Goal: Task Accomplishment & Management: Use online tool/utility

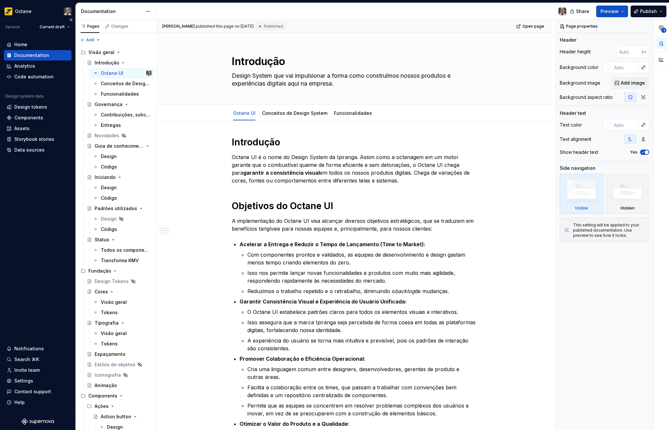
type textarea "*"
click at [27, 151] on div "Data sources" at bounding box center [29, 150] width 30 height 7
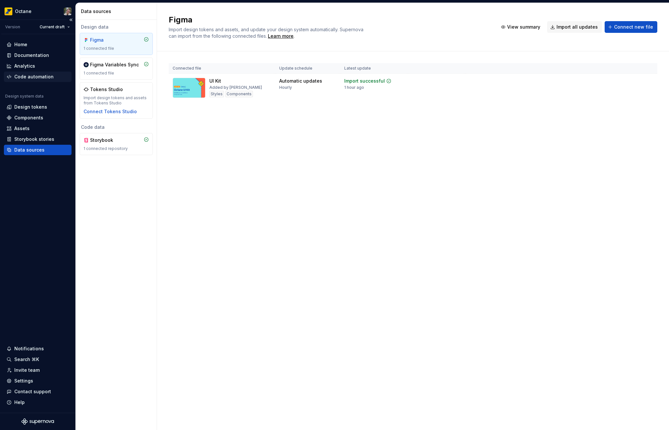
click at [29, 78] on div "Code automation" at bounding box center [33, 76] width 39 height 7
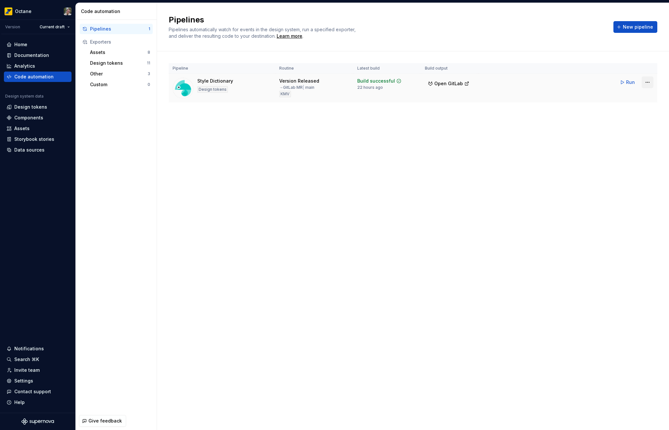
click at [649, 84] on html "Octane Version Current draft Home Documentation Analytics Code automation Desig…" at bounding box center [334, 215] width 669 height 430
click at [637, 99] on div "Edit pipeline" at bounding box center [639, 96] width 56 height 7
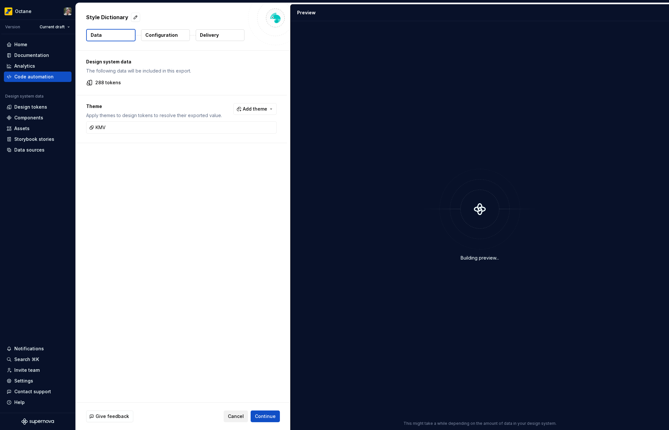
click at [239, 410] on button "Cancel" at bounding box center [236, 416] width 24 height 12
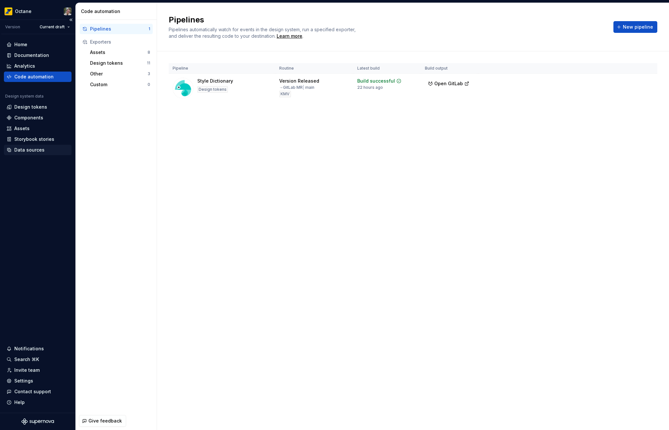
click at [34, 151] on div "Data sources" at bounding box center [29, 150] width 30 height 7
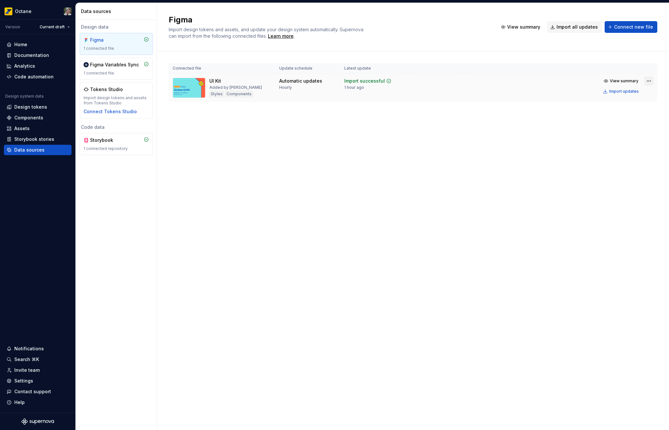
click at [646, 84] on html "Octane Version Current draft Home Documentation Analytics Code automation Desig…" at bounding box center [334, 215] width 669 height 430
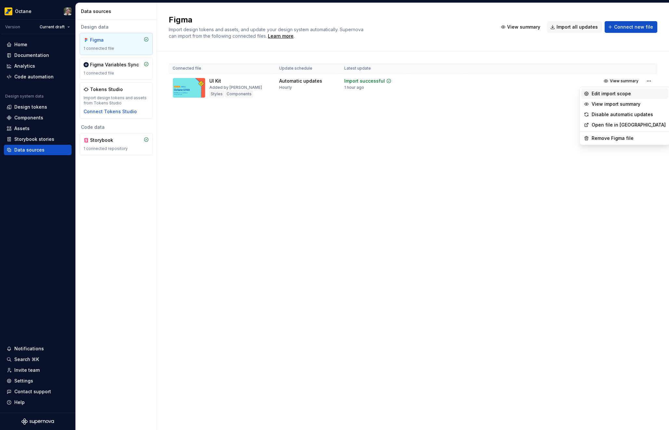
click at [633, 95] on div "Edit import scope" at bounding box center [629, 93] width 74 height 7
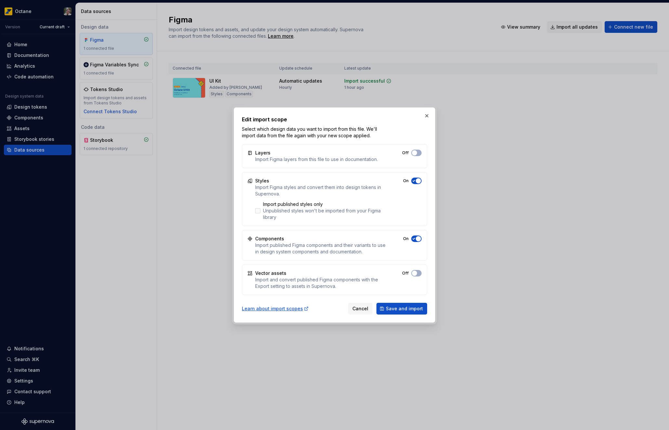
click at [281, 212] on div "Unpublished styles won't be imported from your Figma library" at bounding box center [324, 213] width 123 height 13
click at [415, 307] on span "Save and import" at bounding box center [404, 308] width 37 height 7
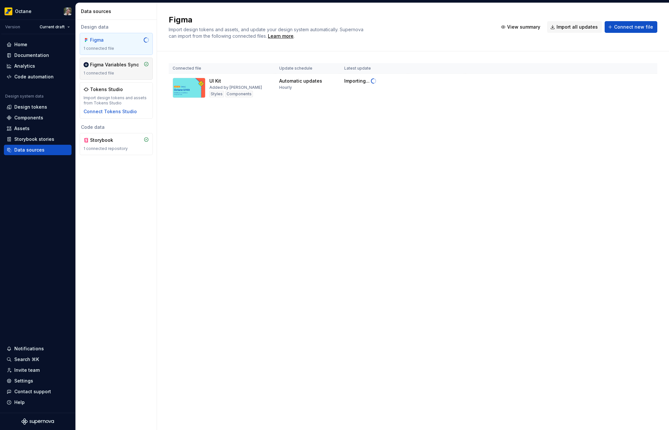
click at [118, 70] on div "Figma Variables Sync 1 connected file" at bounding box center [116, 68] width 65 height 14
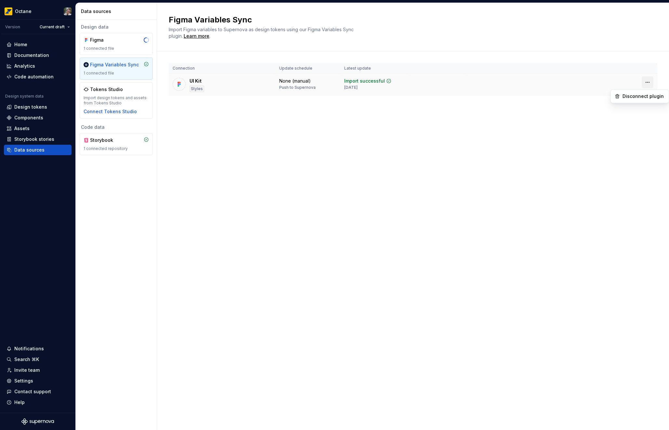
click at [648, 81] on html "Octane Version Current draft Home Documentation Analytics Code automation Desig…" at bounding box center [334, 215] width 669 height 430
click at [393, 171] on html "Octane Version Current draft Home Documentation Analytics Code automation Desig…" at bounding box center [334, 215] width 669 height 430
click at [34, 74] on div "Code automation" at bounding box center [33, 76] width 39 height 7
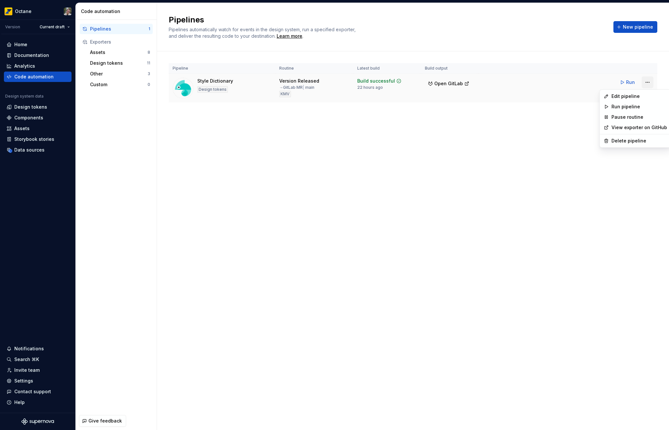
click at [646, 83] on html "Octane Version Current draft Home Documentation Analytics Code automation Desig…" at bounding box center [334, 215] width 669 height 430
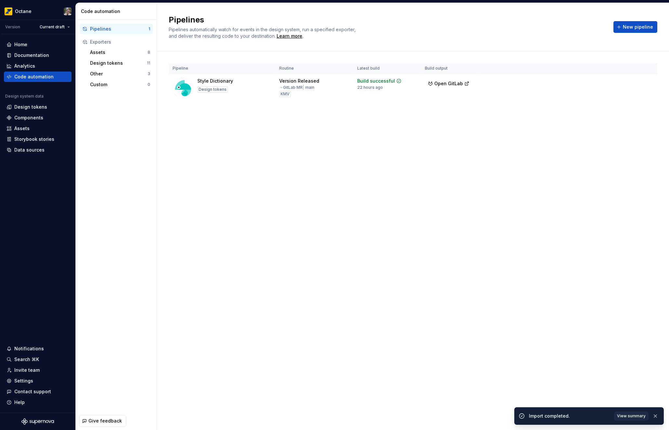
click at [251, 143] on html "Octane Version Current draft Home Documentation Analytics Code automation Desig…" at bounding box center [334, 215] width 669 height 430
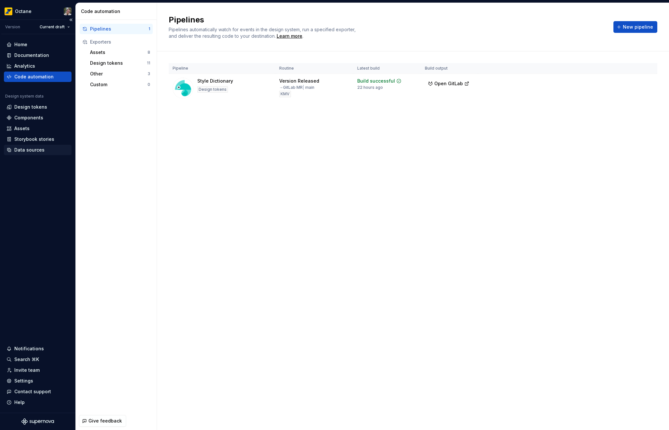
click at [31, 148] on div "Data sources" at bounding box center [29, 150] width 30 height 7
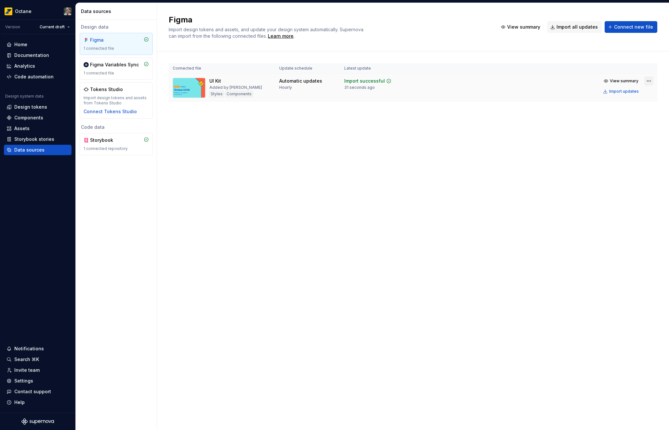
click at [648, 80] on html "Octane Version Current draft Home Documentation Analytics Code automation Desig…" at bounding box center [334, 215] width 669 height 430
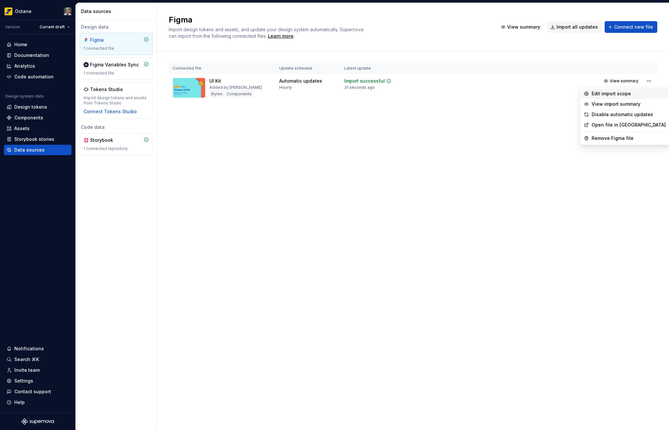
click at [621, 96] on div "Edit import scope" at bounding box center [629, 93] width 74 height 7
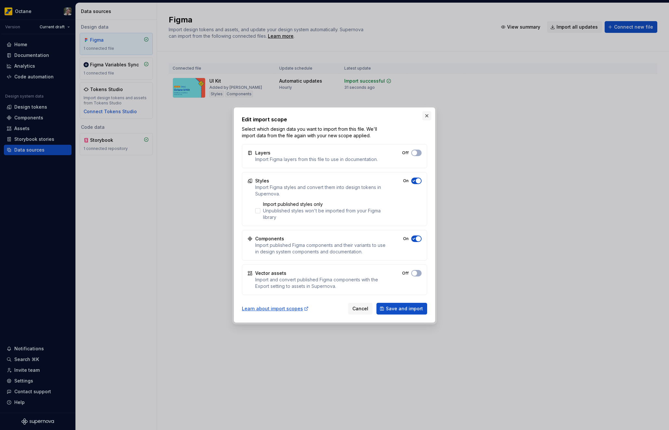
click at [424, 114] on button "button" at bounding box center [426, 115] width 9 height 9
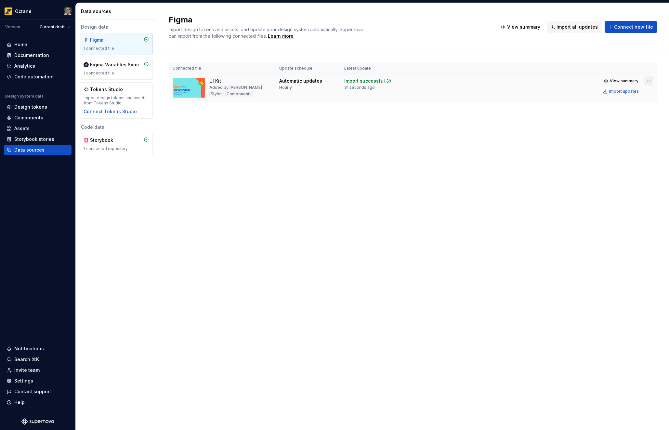
click at [648, 78] on html "Octane Version Current draft Home Documentation Analytics Code automation Desig…" at bounding box center [334, 215] width 669 height 430
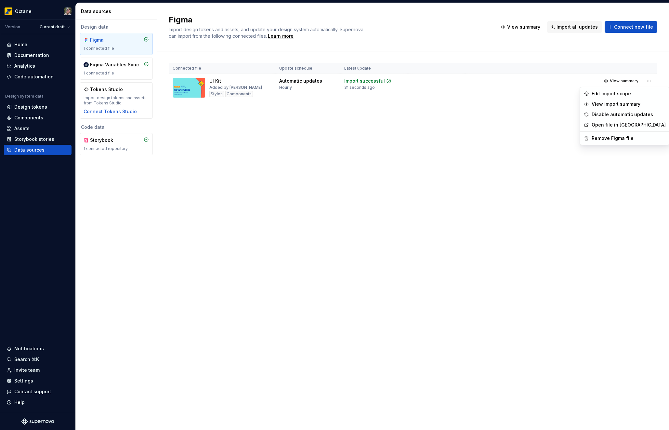
click at [477, 227] on html "Octane Version Current draft Home Documentation Analytics Code automation Desig…" at bounding box center [334, 215] width 669 height 430
click at [647, 82] on html "Octane Version Current draft Home Documentation Analytics Code automation Desig…" at bounding box center [334, 215] width 669 height 430
click at [608, 94] on div "Edit import scope" at bounding box center [629, 93] width 74 height 7
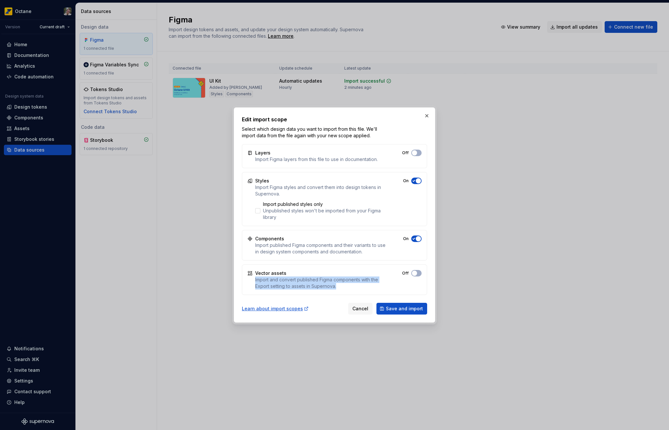
drag, startPoint x: 255, startPoint y: 279, endPoint x: 344, endPoint y: 285, distance: 88.3
click at [344, 285] on div "Import and convert published Figma components with the Export setting to assets…" at bounding box center [320, 282] width 130 height 13
click at [425, 114] on button "button" at bounding box center [426, 115] width 9 height 9
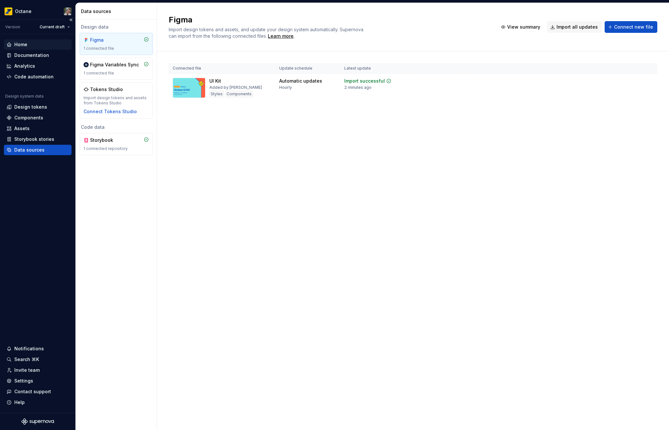
click at [26, 45] on div "Home" at bounding box center [20, 44] width 13 height 7
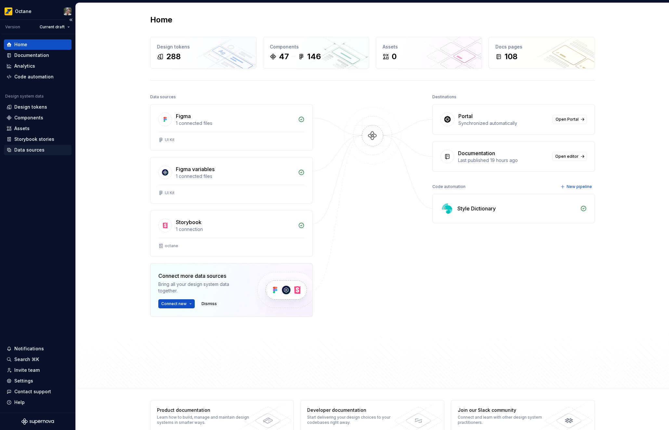
click at [31, 150] on div "Data sources" at bounding box center [29, 150] width 30 height 7
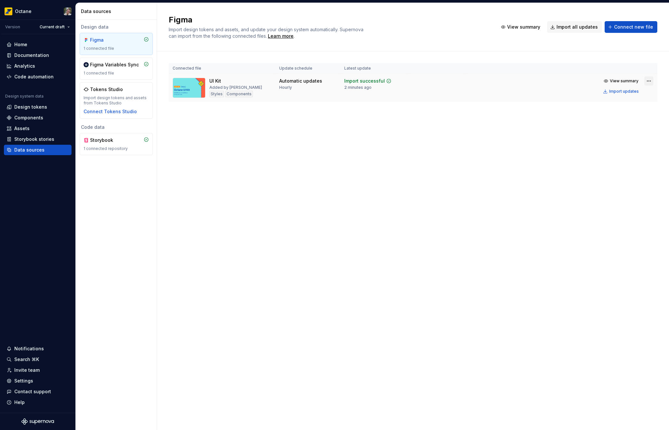
click at [647, 80] on html "Octane Version Current draft Home Documentation Analytics Code automation Desig…" at bounding box center [334, 215] width 669 height 430
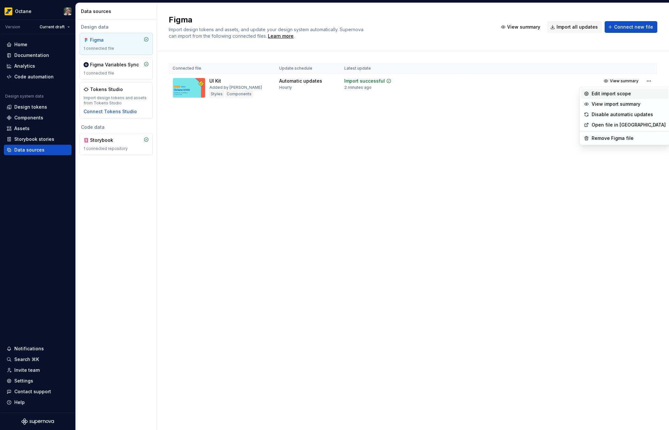
click at [620, 94] on div "Edit import scope" at bounding box center [629, 93] width 74 height 7
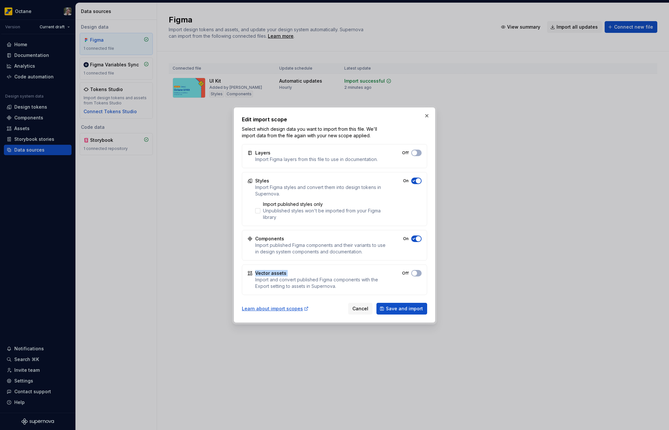
drag, startPoint x: 255, startPoint y: 272, endPoint x: 314, endPoint y: 272, distance: 58.5
click at [313, 272] on div "Vector assets Import and convert published Figma components with the Export set…" at bounding box center [320, 280] width 130 height 20
click at [314, 272] on div "Vector assets Import and convert published Figma components with the Export set…" at bounding box center [320, 280] width 130 height 20
click at [428, 116] on button "button" at bounding box center [426, 115] width 9 height 9
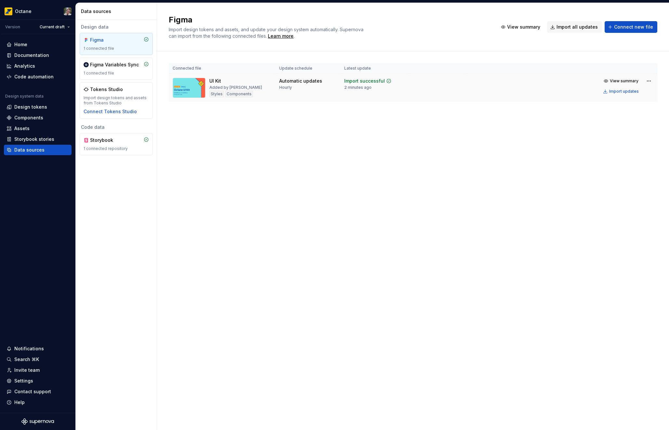
click at [202, 79] on img at bounding box center [189, 88] width 33 height 20
click at [202, 84] on img at bounding box center [189, 88] width 33 height 20
click at [629, 81] on span "View summary" at bounding box center [624, 80] width 29 height 5
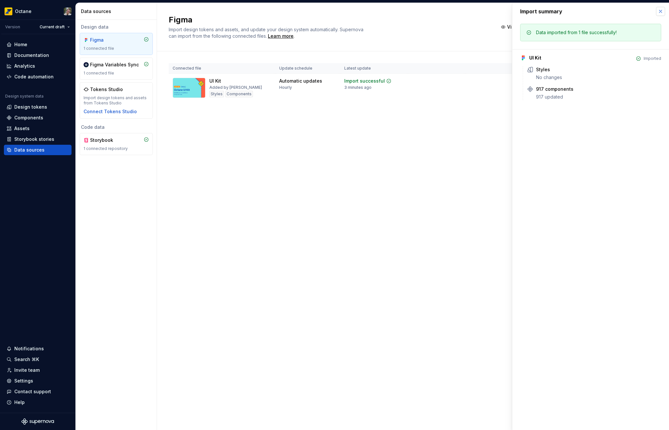
click at [658, 11] on button "button" at bounding box center [660, 11] width 9 height 9
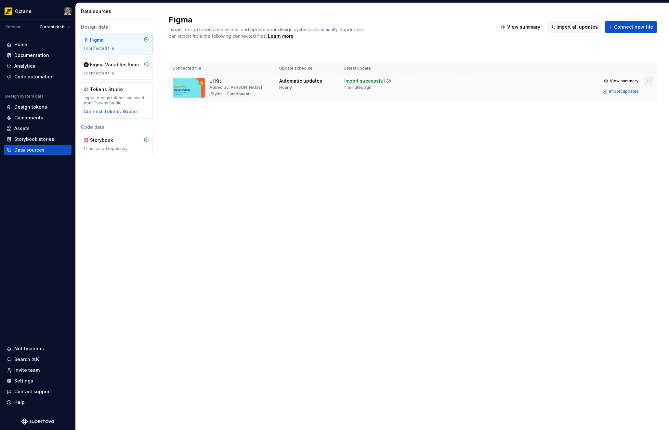
click at [647, 80] on html "Octane Version Current draft Home Documentation Analytics Code automation Desig…" at bounding box center [334, 215] width 669 height 430
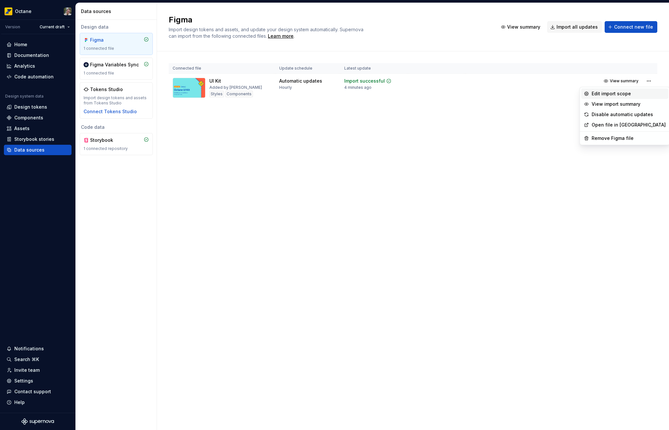
click at [627, 93] on div "Edit import scope" at bounding box center [629, 93] width 74 height 7
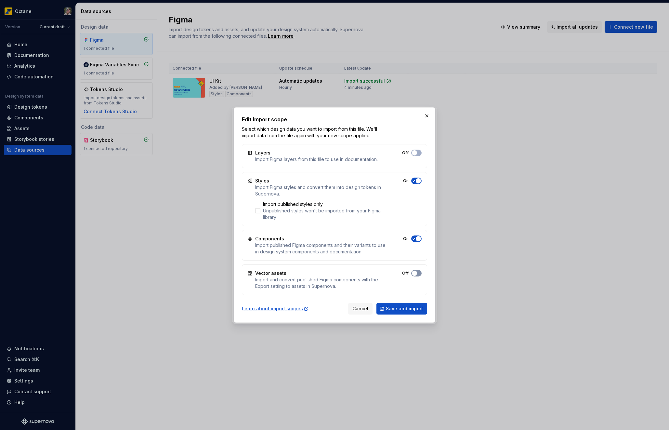
click at [415, 271] on span "button" at bounding box center [414, 272] width 5 height 5
click at [415, 309] on span "Save and import" at bounding box center [404, 308] width 37 height 7
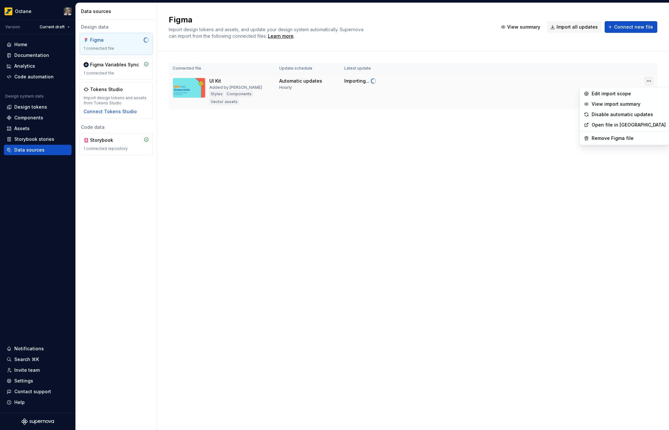
click at [645, 82] on html "Octane Version Current draft Home Documentation Analytics Code automation Desig…" at bounding box center [334, 215] width 669 height 430
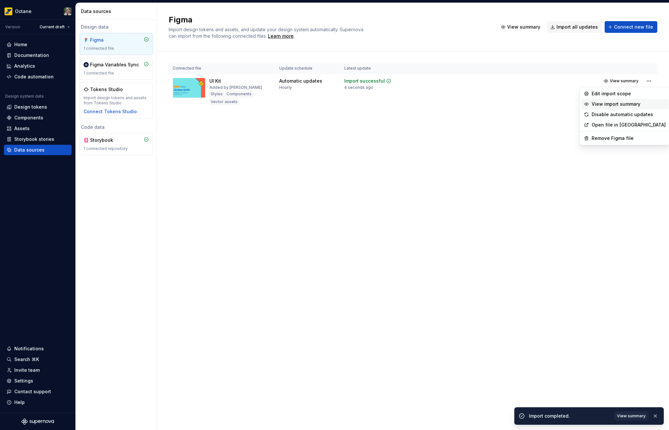
click at [630, 103] on div "View import summary" at bounding box center [629, 104] width 74 height 7
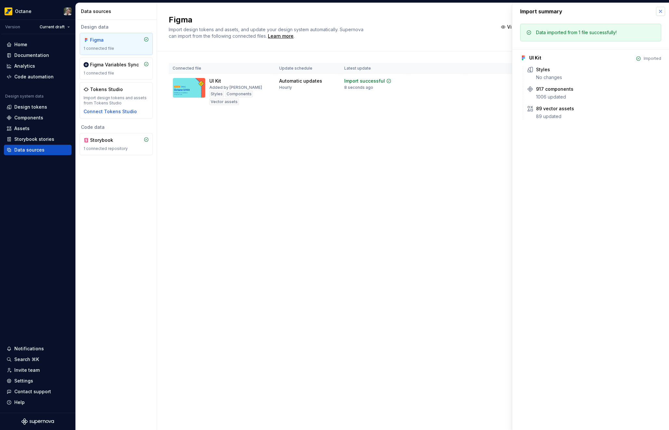
click at [661, 11] on button "button" at bounding box center [660, 11] width 9 height 9
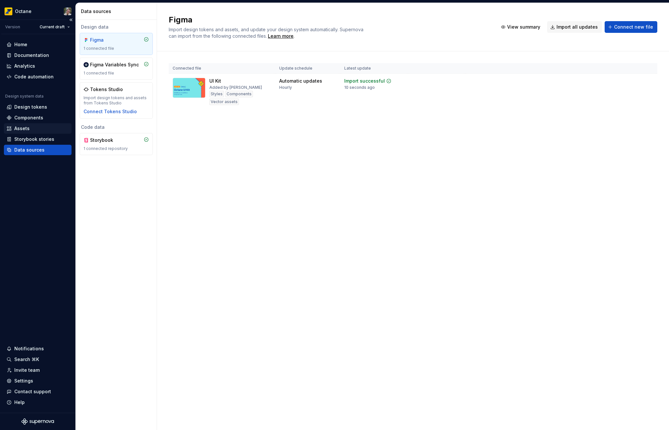
click at [26, 125] on div "Assets" at bounding box center [21, 128] width 15 height 7
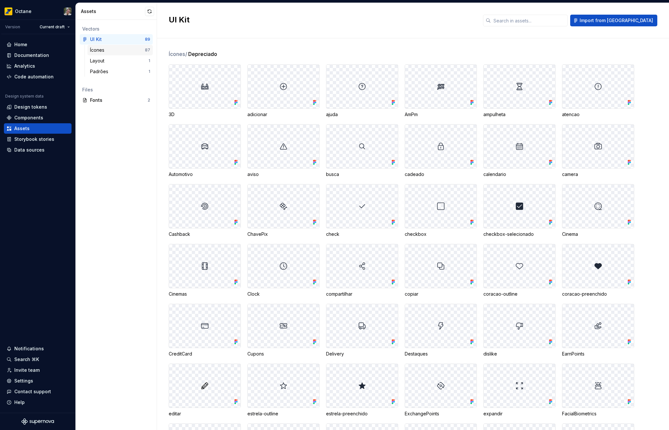
click at [121, 48] on div "Ícones" at bounding box center [117, 50] width 55 height 7
click at [116, 60] on div "Layout" at bounding box center [119, 61] width 59 height 7
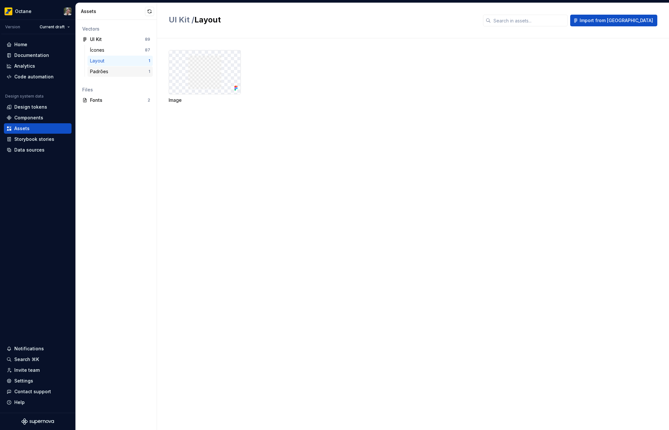
click at [114, 73] on div "Padrões" at bounding box center [119, 71] width 59 height 7
click at [120, 51] on div "Ícones" at bounding box center [117, 50] width 55 height 7
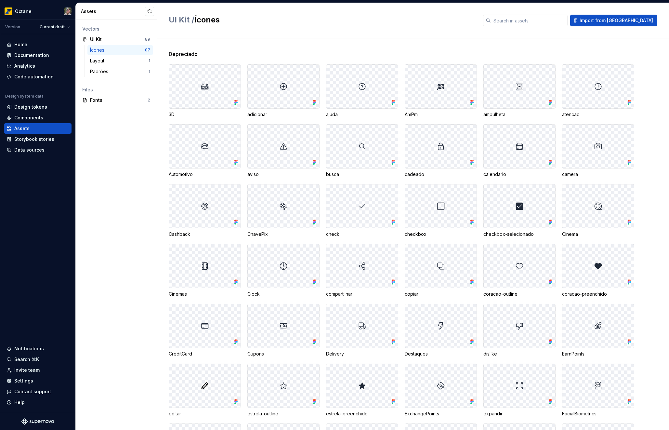
click at [441, 80] on div at bounding box center [441, 87] width 72 height 44
click at [446, 88] on div at bounding box center [441, 87] width 72 height 44
click at [451, 94] on div at bounding box center [441, 87] width 72 height 44
click at [304, 99] on div at bounding box center [284, 87] width 72 height 44
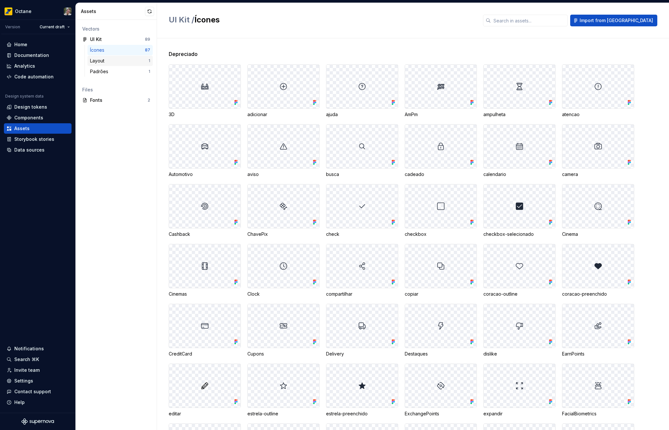
click at [100, 62] on div "Layout" at bounding box center [98, 61] width 17 height 7
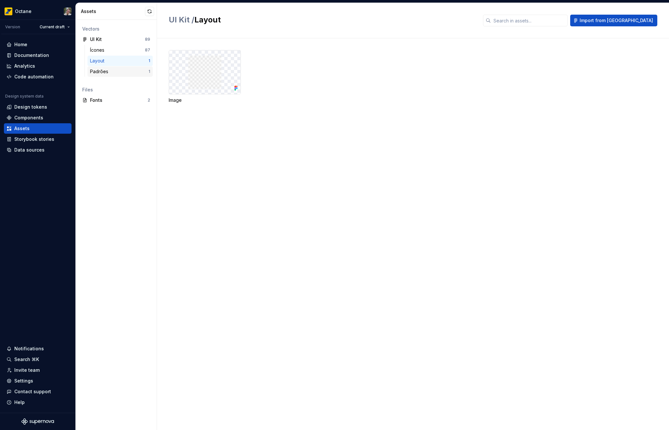
click at [108, 71] on div "Padrões" at bounding box center [100, 71] width 21 height 7
click at [118, 52] on div "Ícones" at bounding box center [117, 50] width 55 height 7
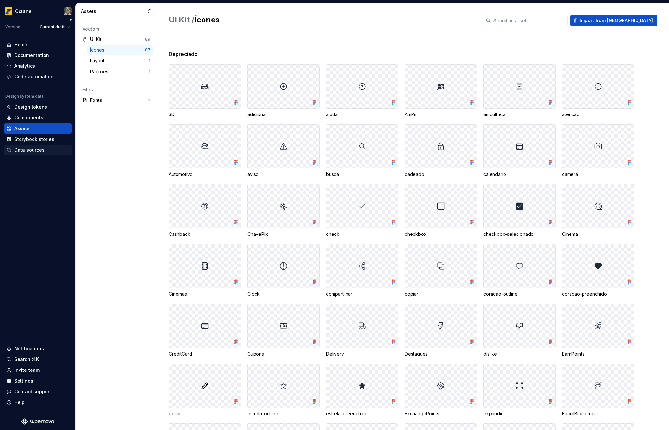
click at [32, 152] on div "Data sources" at bounding box center [29, 150] width 30 height 7
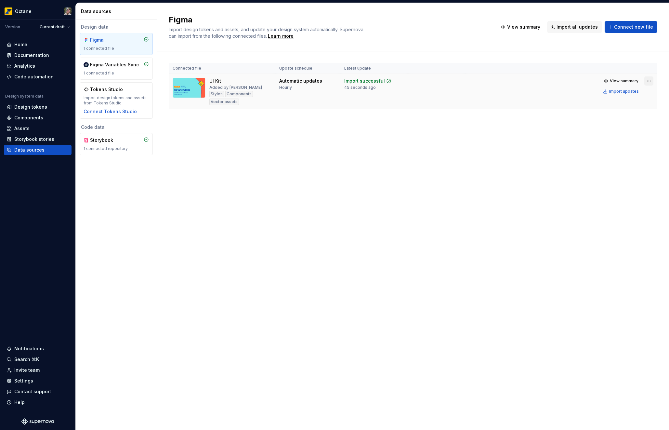
click at [648, 83] on html "Octane Version Current draft Home Documentation Analytics Code automation Desig…" at bounding box center [334, 215] width 669 height 430
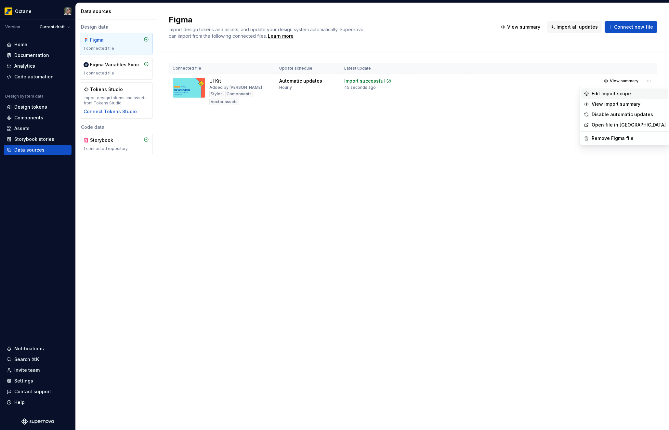
click at [615, 95] on div "Edit import scope" at bounding box center [629, 93] width 74 height 7
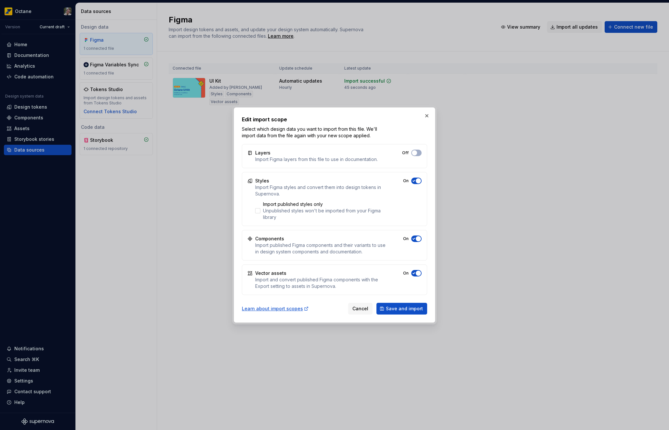
click at [416, 273] on span "button" at bounding box center [418, 272] width 5 height 5
click at [406, 309] on span "Save and import" at bounding box center [404, 308] width 37 height 7
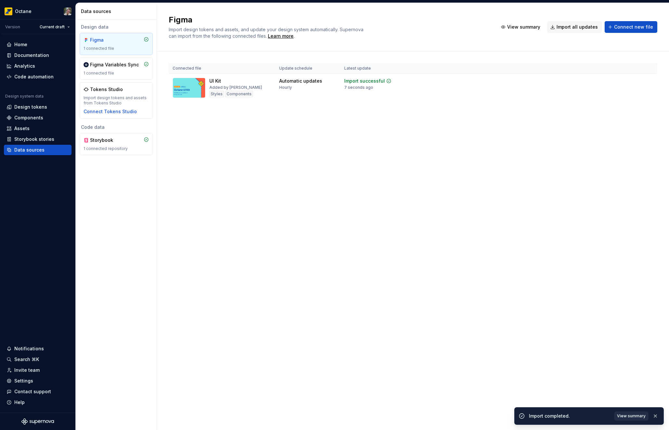
click at [635, 414] on span "View summary" at bounding box center [631, 415] width 29 height 5
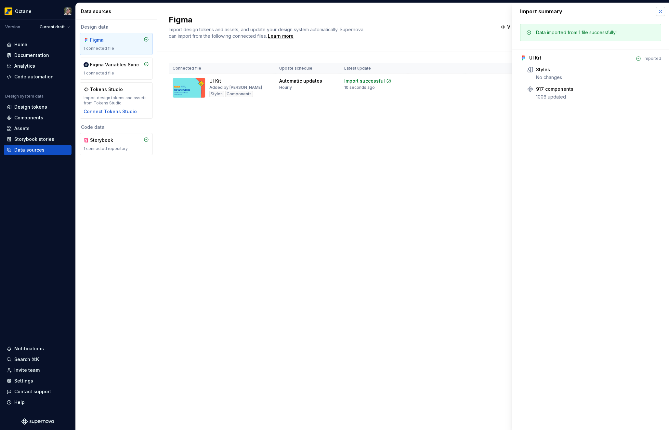
click at [661, 11] on button "button" at bounding box center [660, 11] width 9 height 9
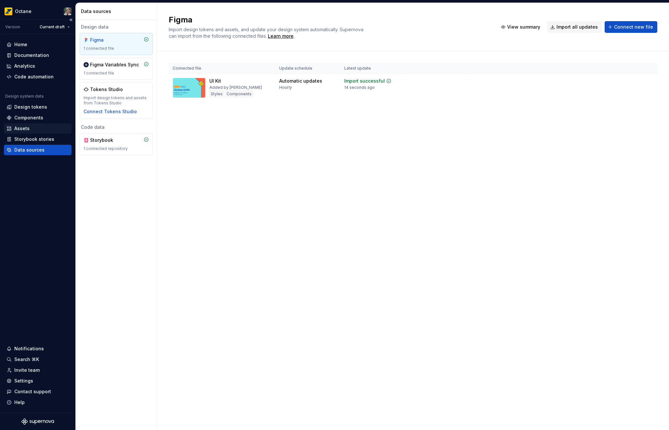
click at [24, 127] on div "Assets" at bounding box center [21, 128] width 15 height 7
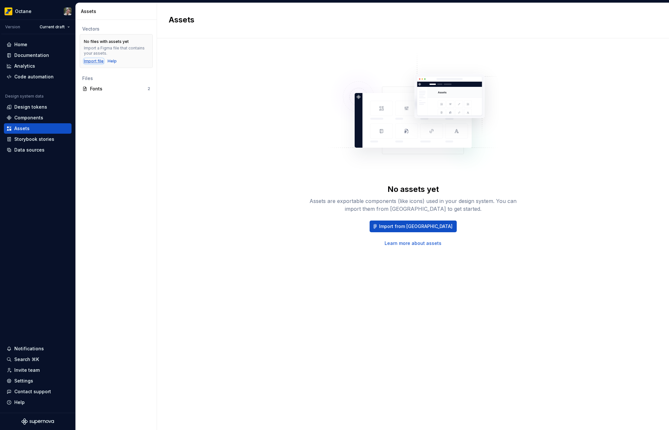
click at [95, 60] on div "Import file" at bounding box center [94, 61] width 20 height 5
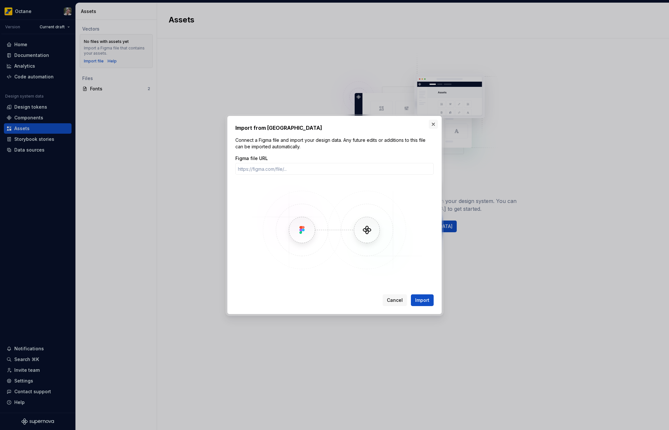
click at [435, 124] on button "button" at bounding box center [433, 124] width 9 height 9
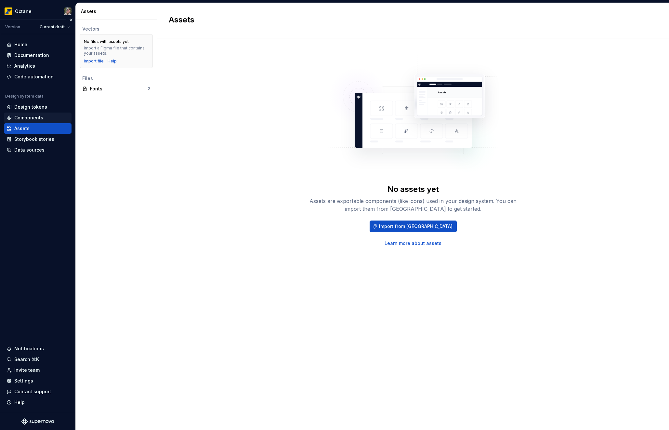
click at [17, 116] on div "Components" at bounding box center [28, 117] width 29 height 7
